Goal: Task Accomplishment & Management: Manage account settings

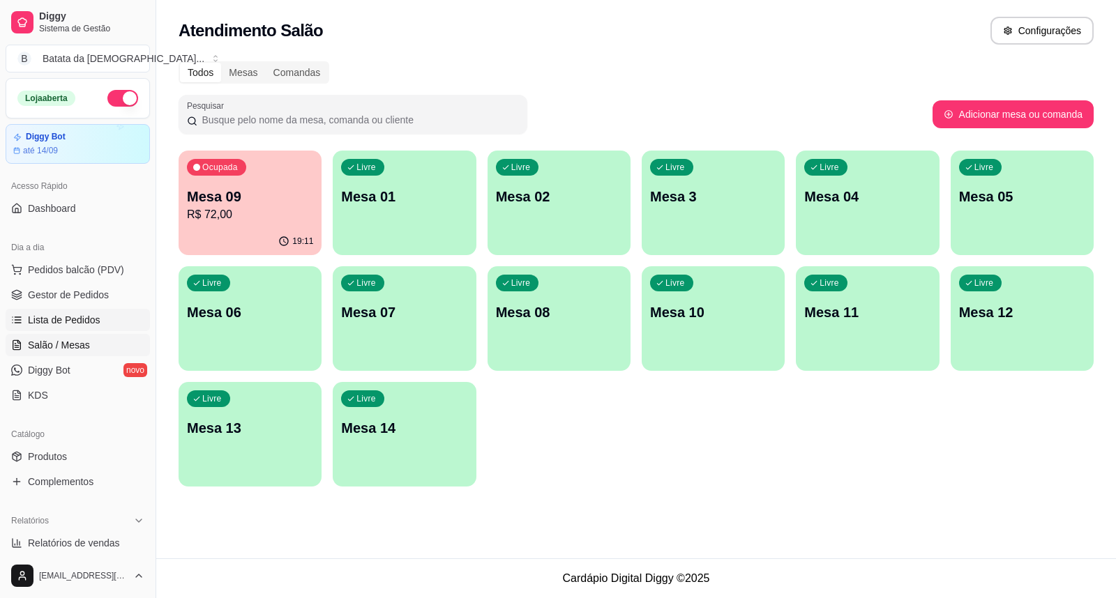
click at [50, 313] on span "Lista de Pedidos" at bounding box center [64, 320] width 73 height 14
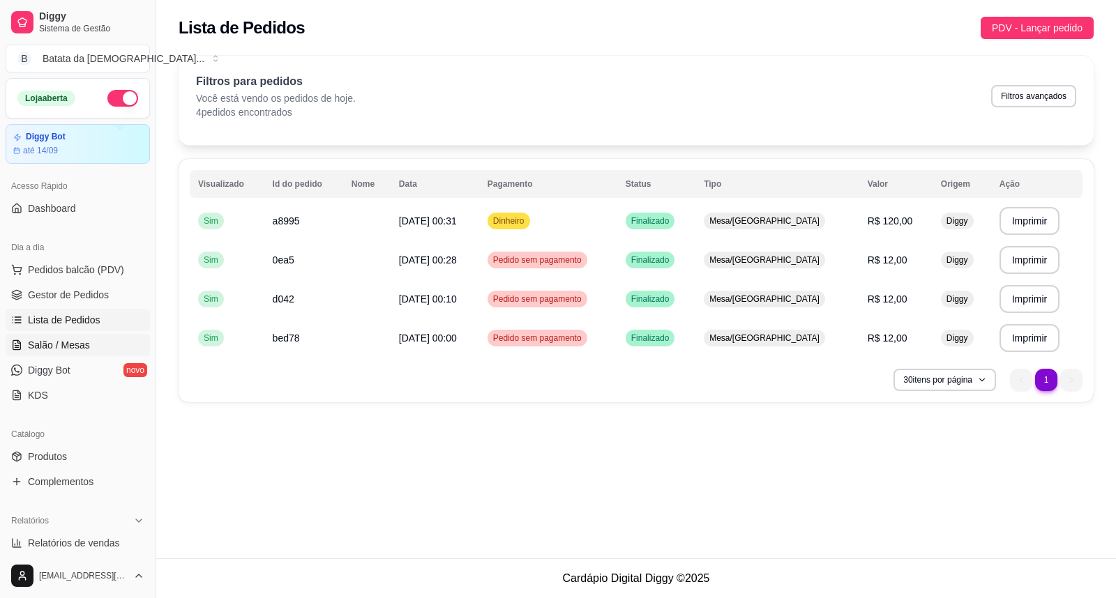
click at [66, 345] on span "Salão / Mesas" at bounding box center [59, 345] width 62 height 14
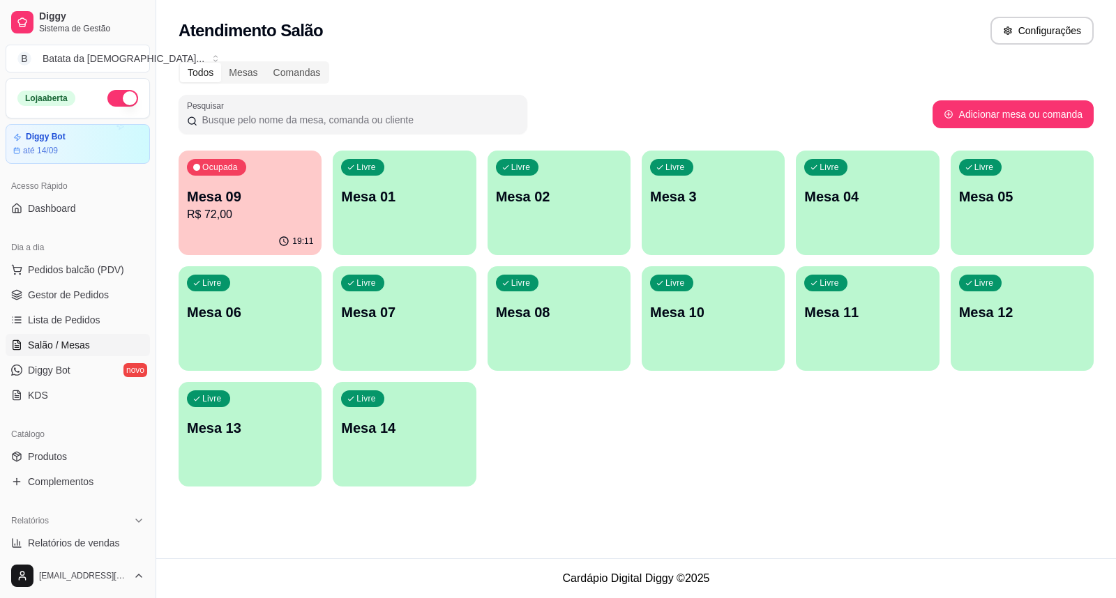
click at [391, 201] on p "Mesa 01" at bounding box center [404, 197] width 126 height 20
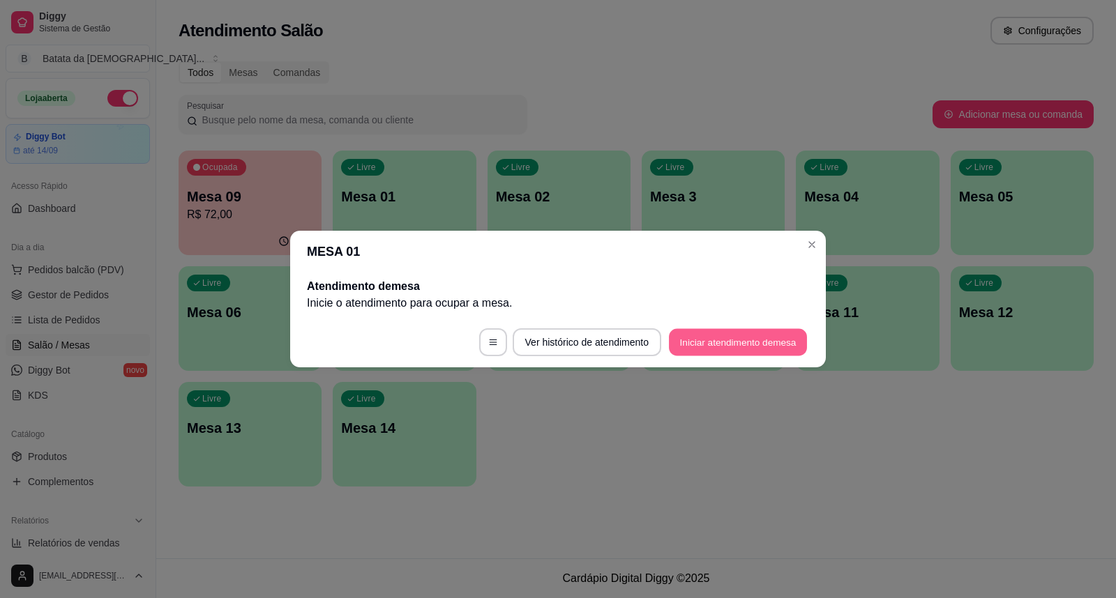
click at [741, 338] on button "Iniciar atendimento de mesa" at bounding box center [738, 342] width 138 height 27
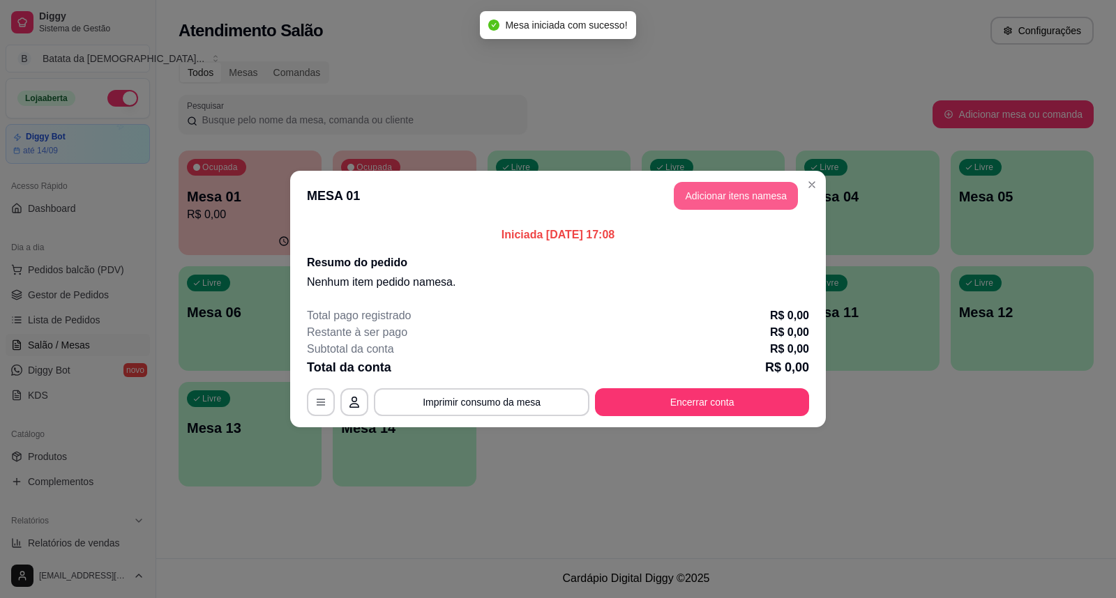
click at [736, 188] on button "Adicionar itens na mesa" at bounding box center [736, 196] width 124 height 28
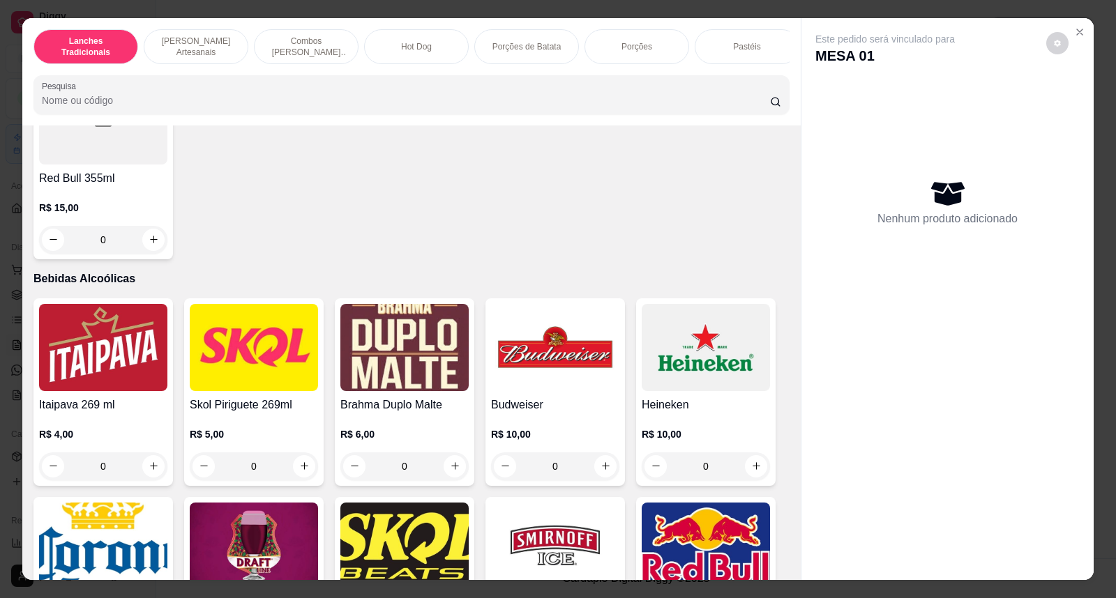
scroll to position [3935, 0]
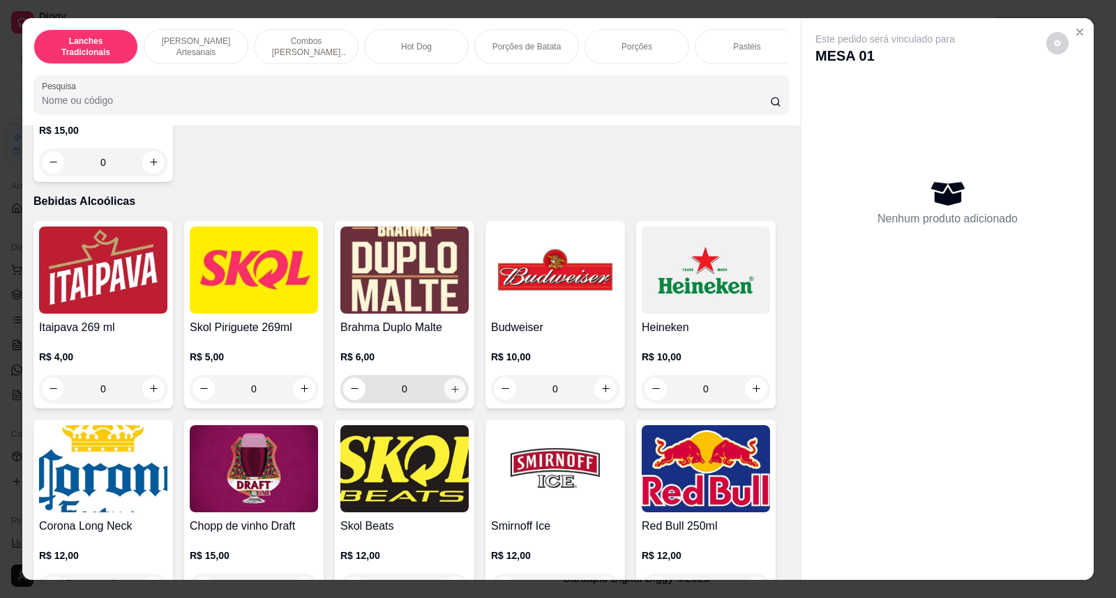
click at [450, 394] on icon "increase-product-quantity" at bounding box center [455, 389] width 10 height 10
type input "1"
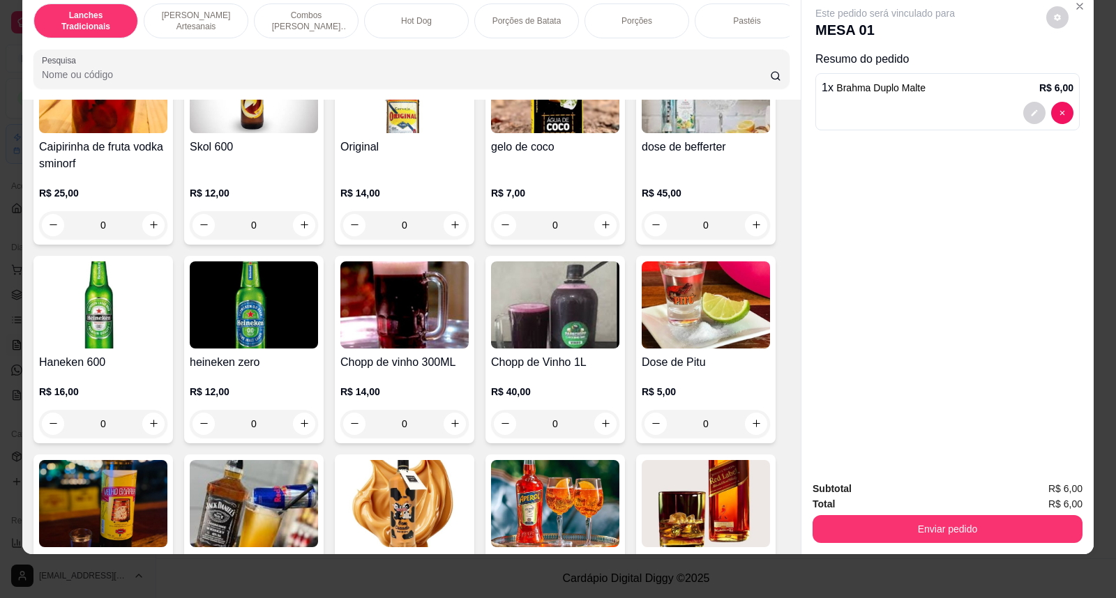
scroll to position [4479, 0]
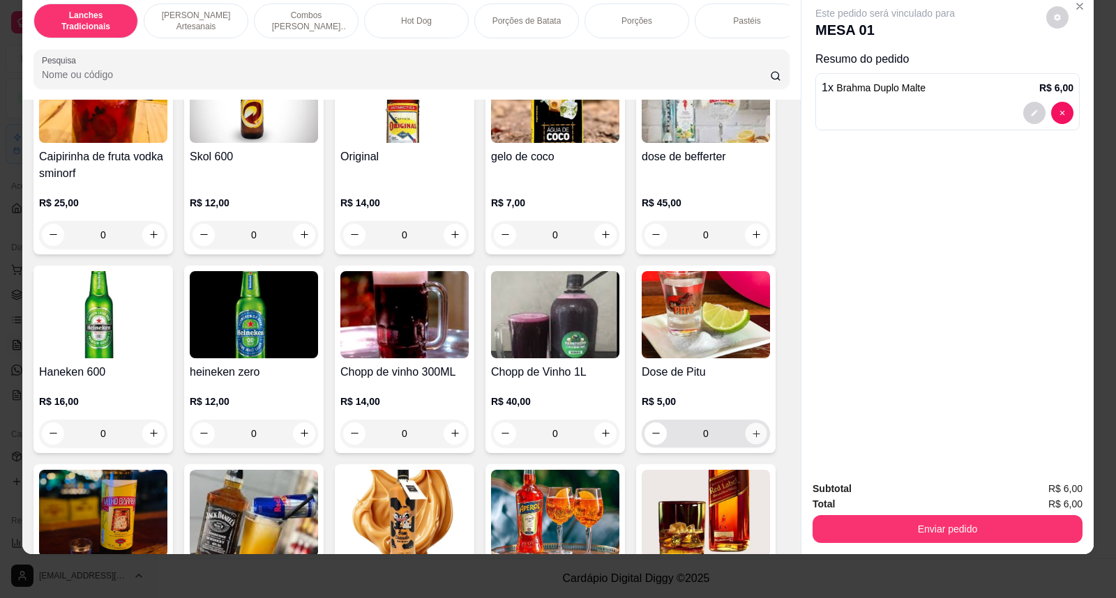
click at [752, 437] on icon "increase-product-quantity" at bounding box center [755, 433] width 7 height 7
type input "1"
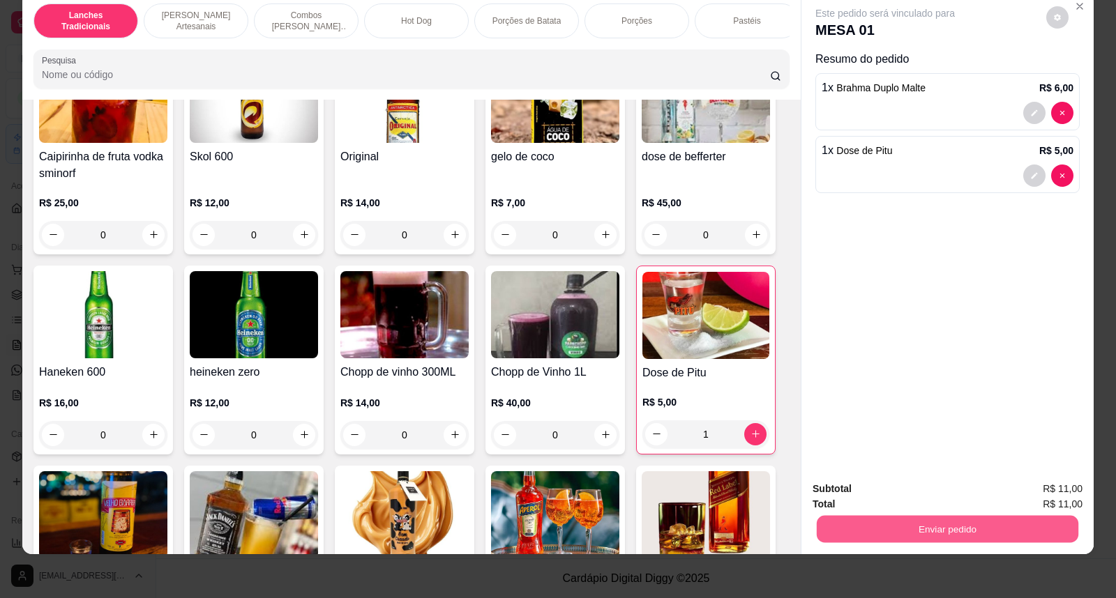
click at [902, 530] on button "Enviar pedido" at bounding box center [948, 529] width 262 height 27
click at [1001, 493] on button "Sim, quero registrar" at bounding box center [1033, 495] width 100 height 26
click at [861, 519] on button "Enviar pedido" at bounding box center [947, 529] width 270 height 28
click at [856, 486] on button "Não registrar e enviar pedido" at bounding box center [901, 495] width 141 height 26
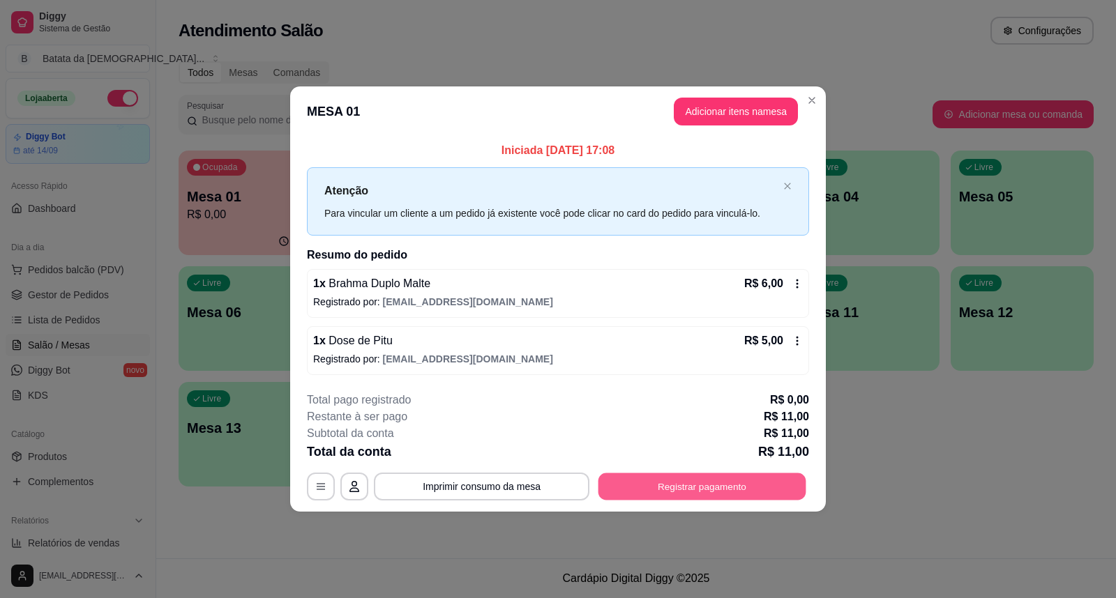
click at [694, 485] on button "Registrar pagamento" at bounding box center [702, 486] width 208 height 27
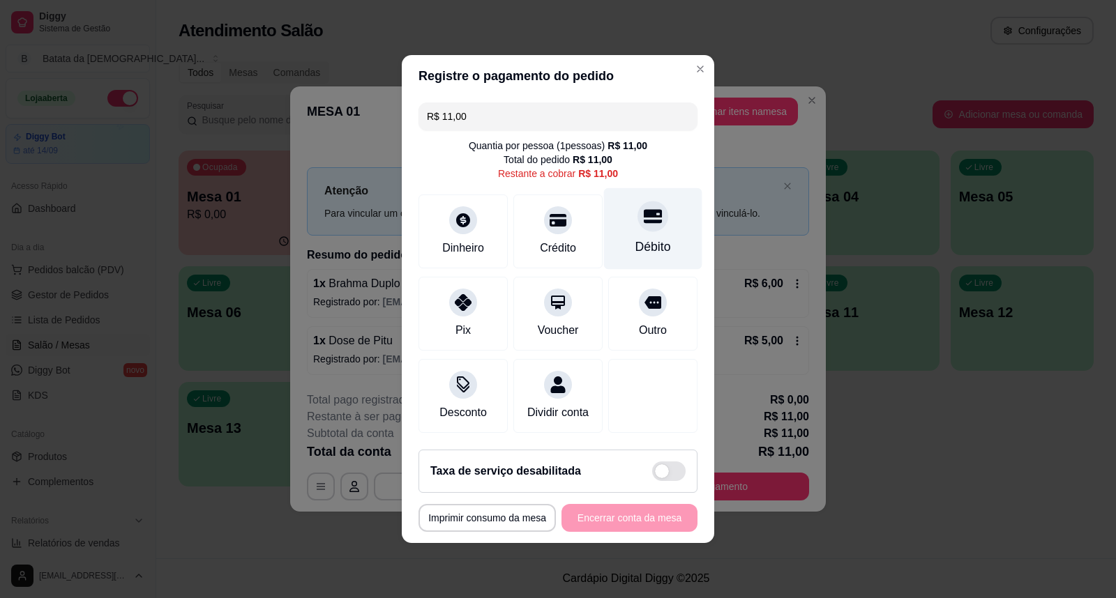
click at [635, 225] on div "Débito" at bounding box center [653, 229] width 98 height 82
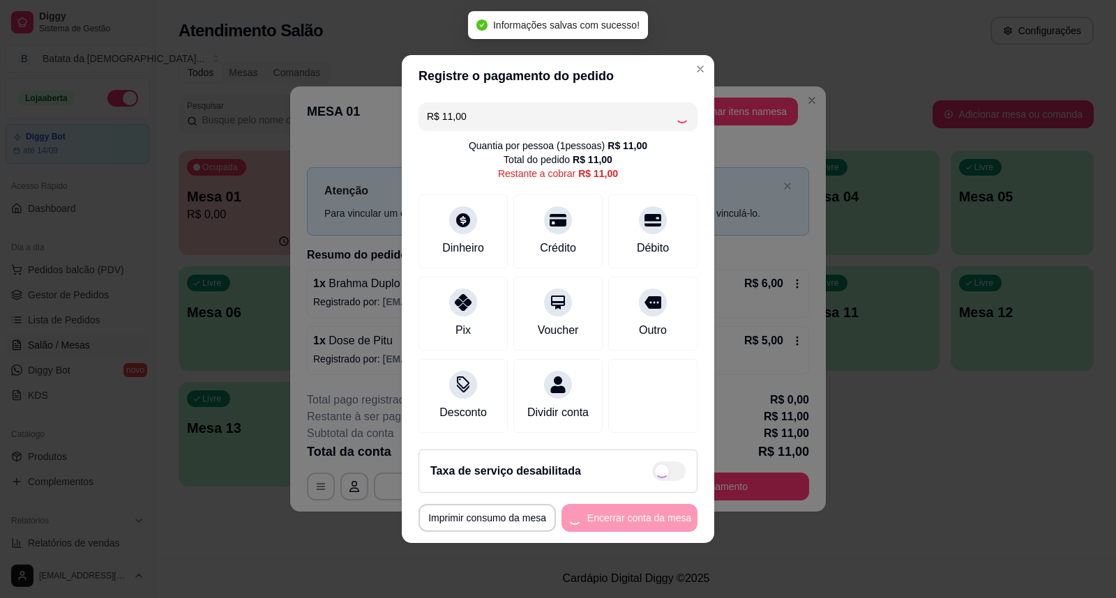
type input "R$ 0,00"
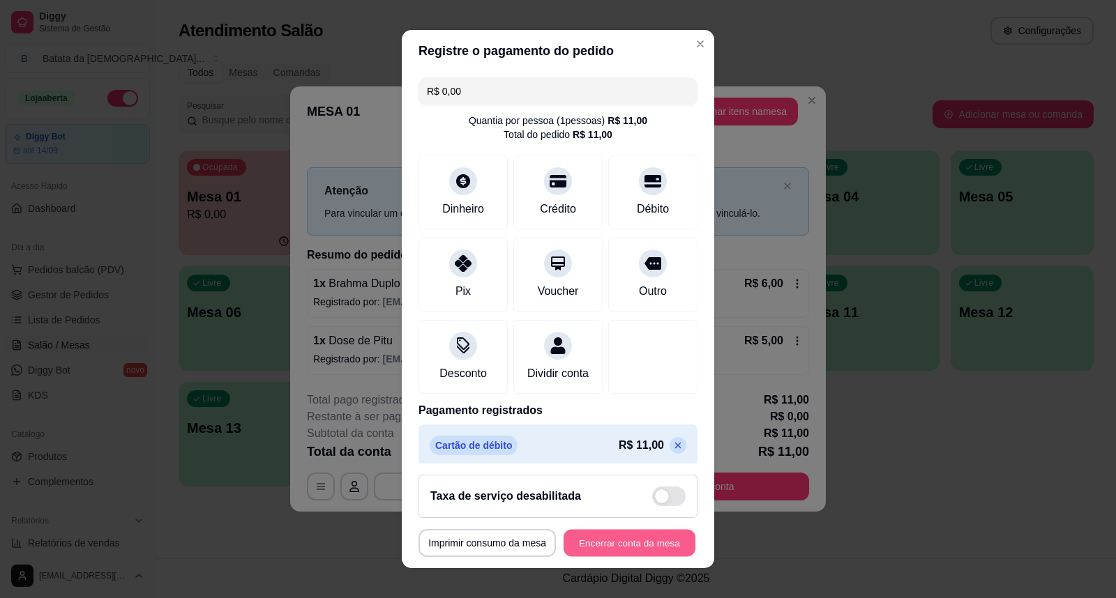
click at [584, 548] on button "Encerrar conta da mesa" at bounding box center [630, 543] width 132 height 27
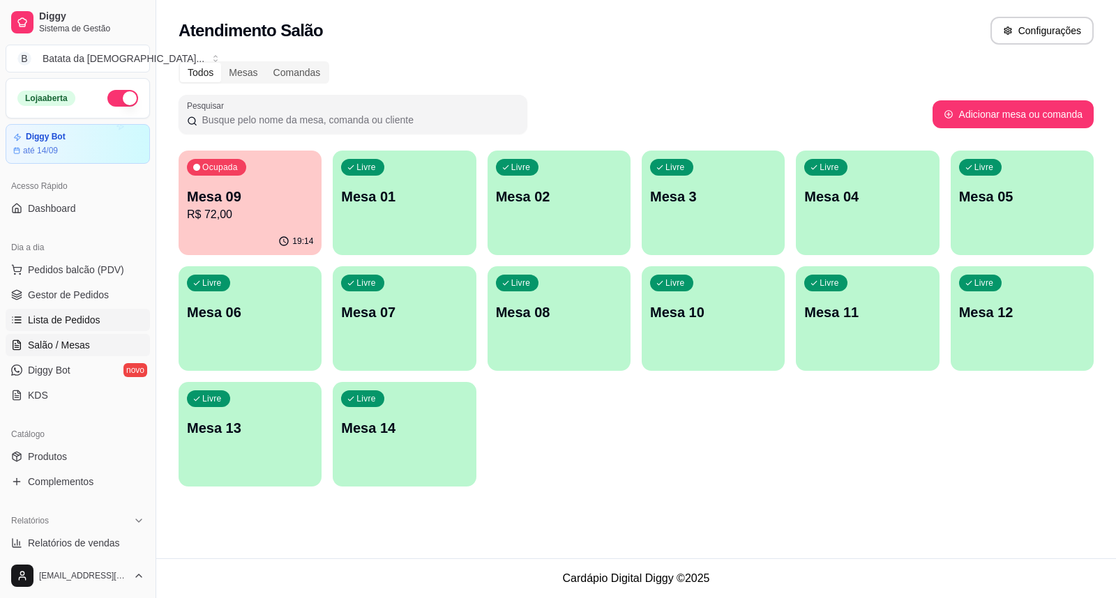
click at [59, 317] on span "Lista de Pedidos" at bounding box center [64, 320] width 73 height 14
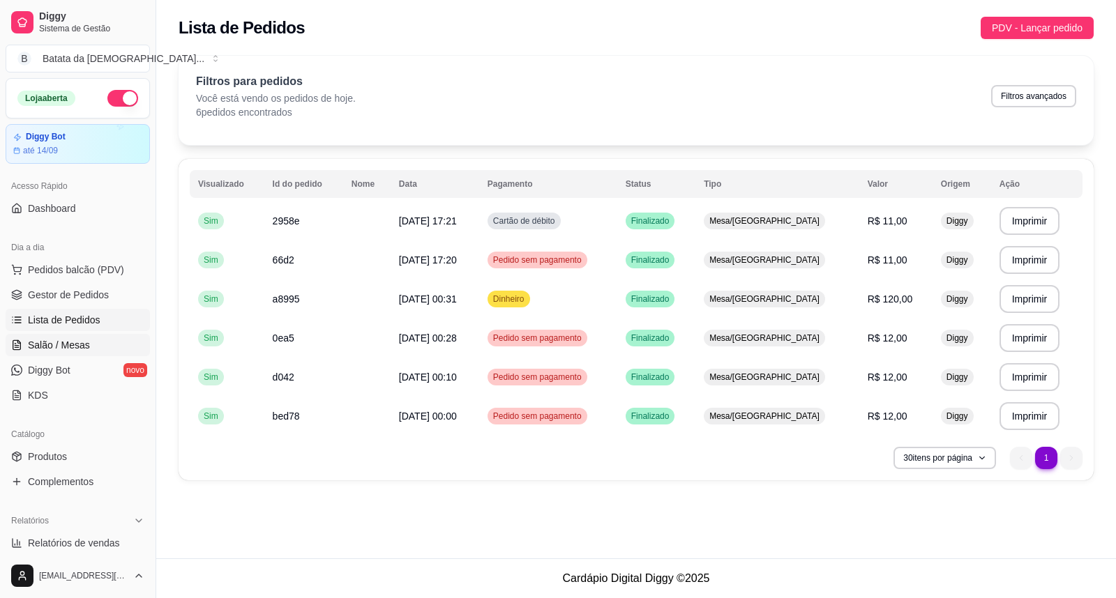
click at [80, 343] on span "Salão / Mesas" at bounding box center [59, 345] width 62 height 14
